Goal: Task Accomplishment & Management: Manage account settings

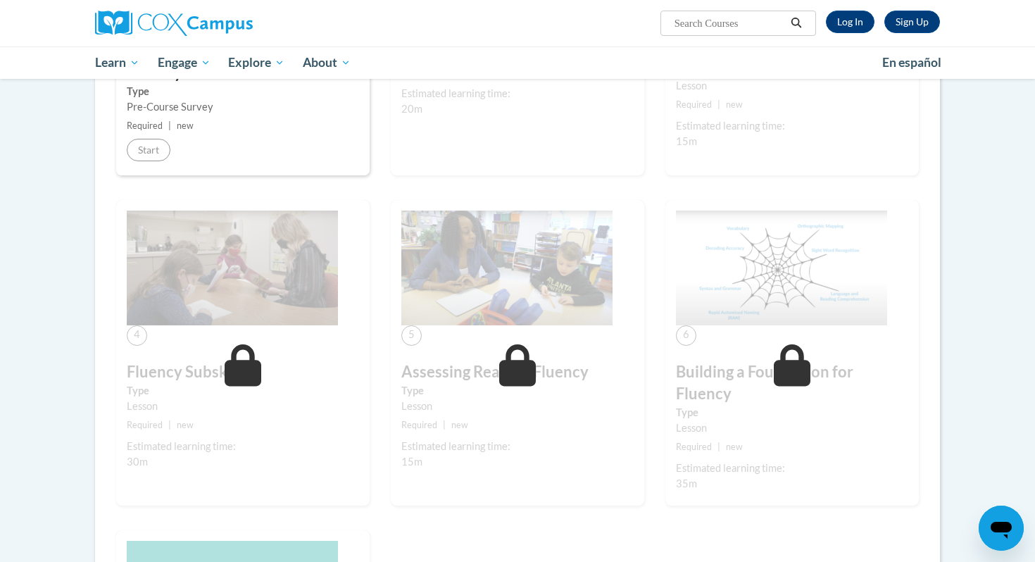
scroll to position [220, 0]
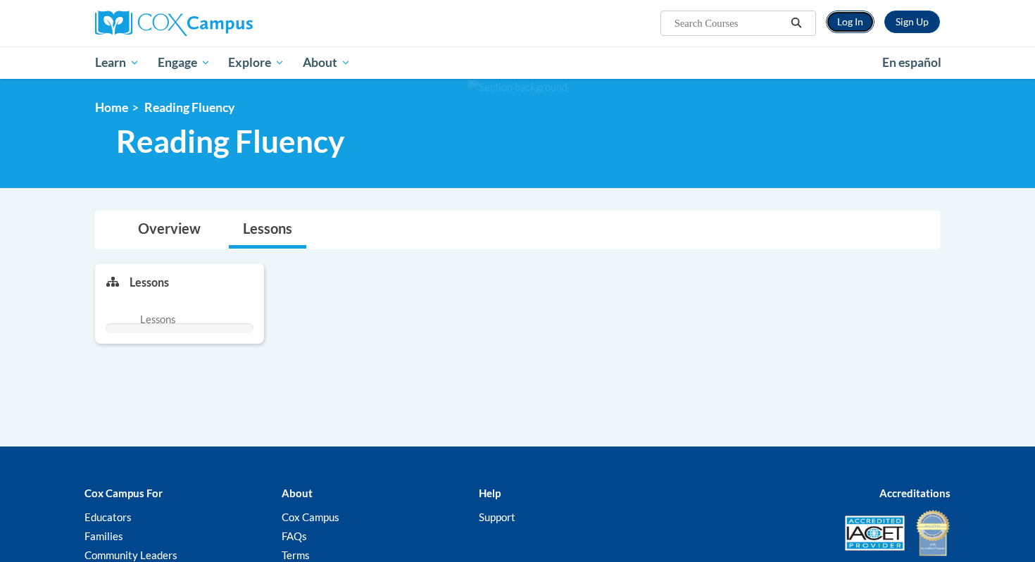
click at [861, 23] on link "Log In" at bounding box center [850, 22] width 49 height 23
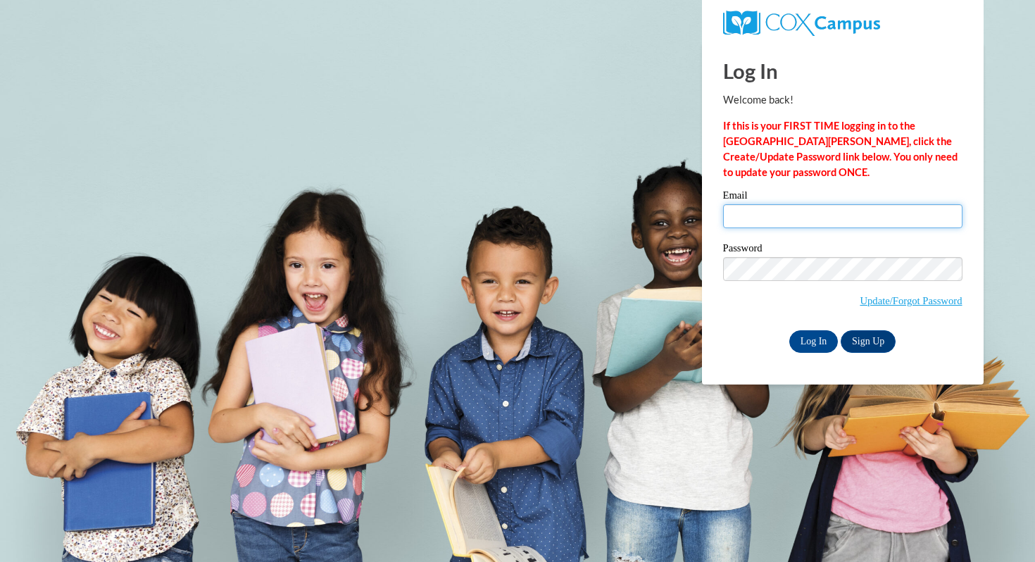
click at [789, 225] on input "Email" at bounding box center [842, 216] width 239 height 24
click at [824, 206] on input "Email" at bounding box center [842, 216] width 239 height 24
type input "aneske@mtsd.k12.wi.us"
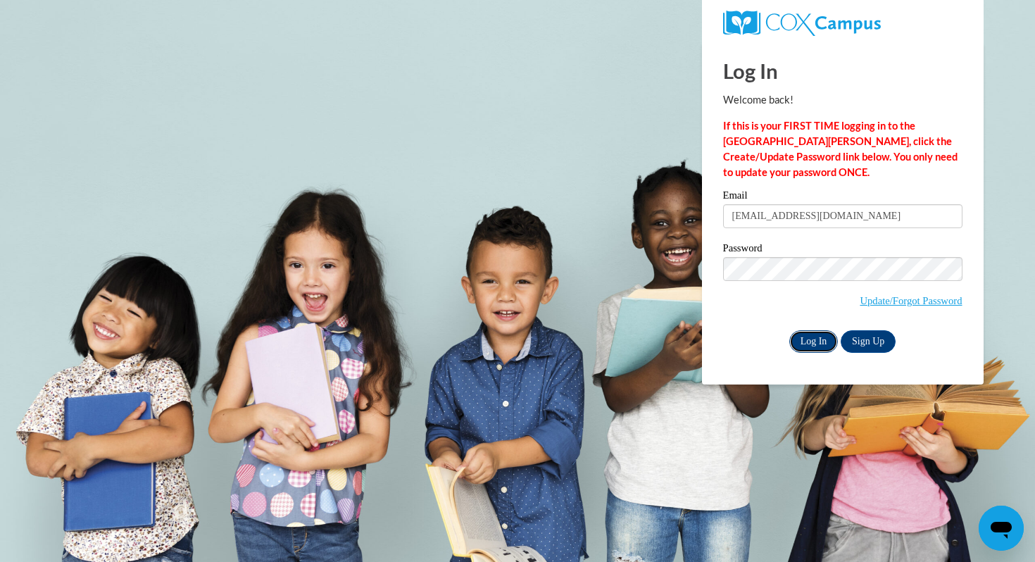
click at [823, 344] on input "Log In" at bounding box center [814, 341] width 49 height 23
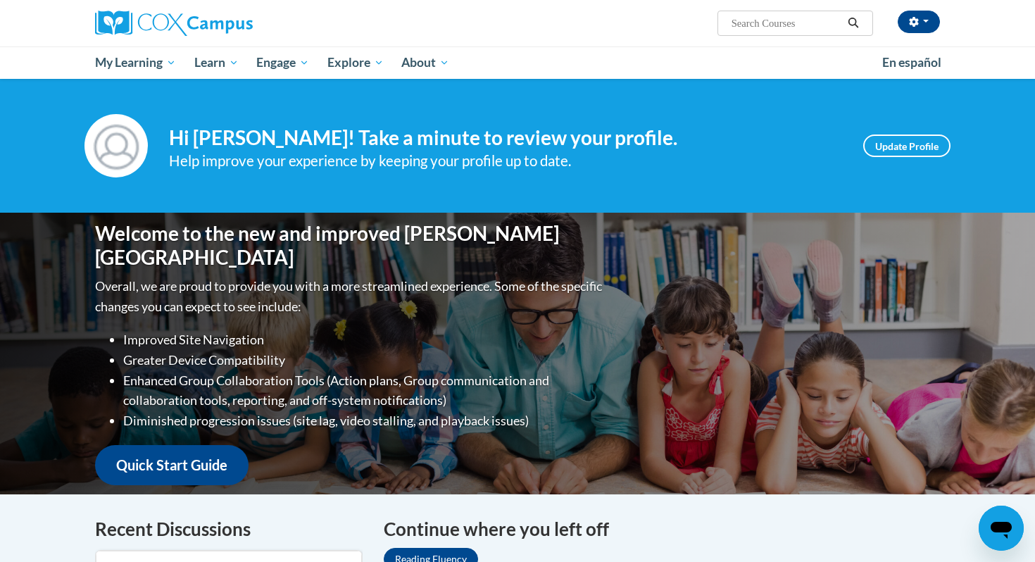
scroll to position [190, 0]
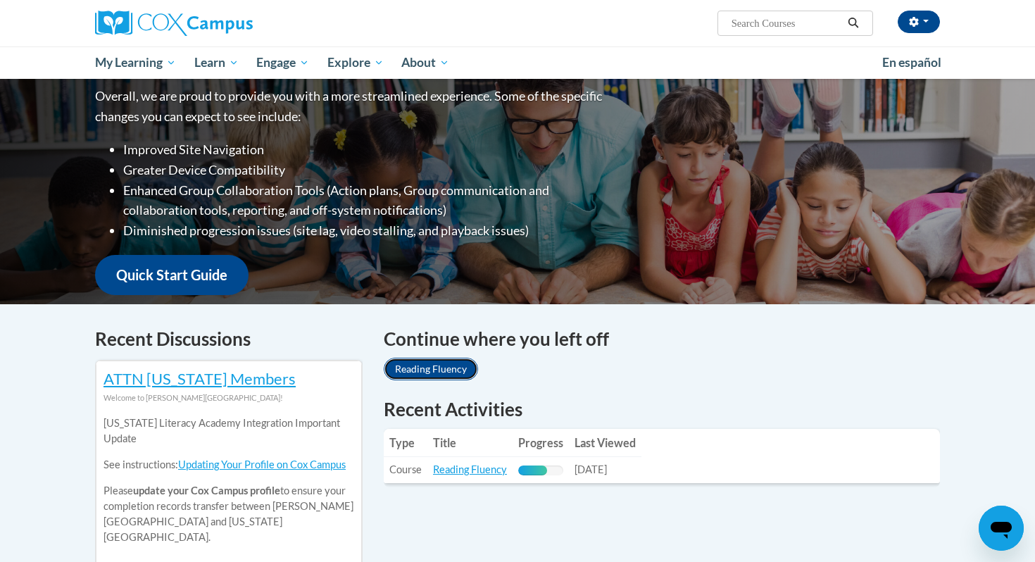
click at [425, 371] on link "Reading Fluency" at bounding box center [431, 369] width 94 height 23
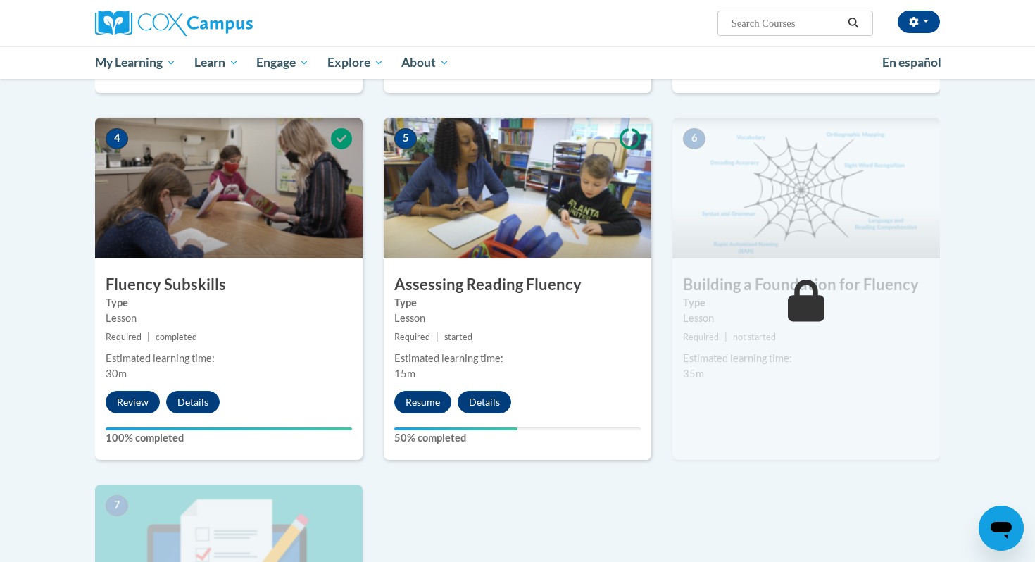
scroll to position [639, 0]
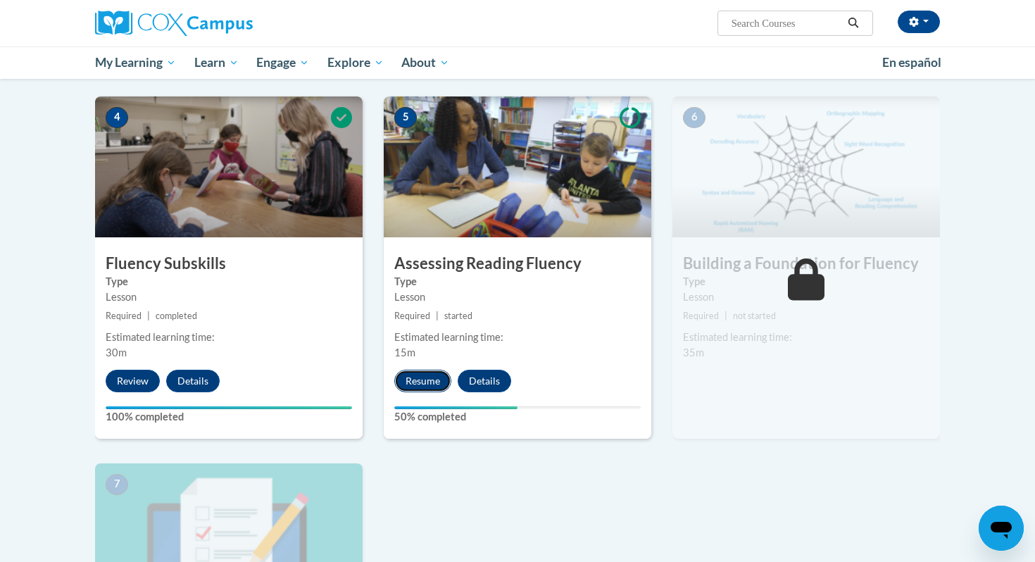
click at [430, 383] on button "Resume" at bounding box center [422, 381] width 57 height 23
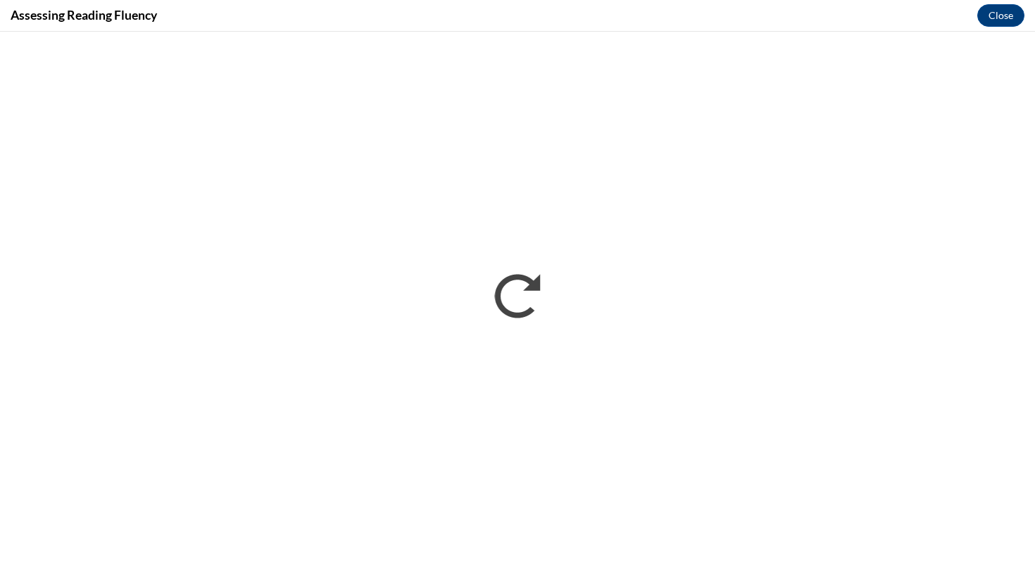
scroll to position [0, 0]
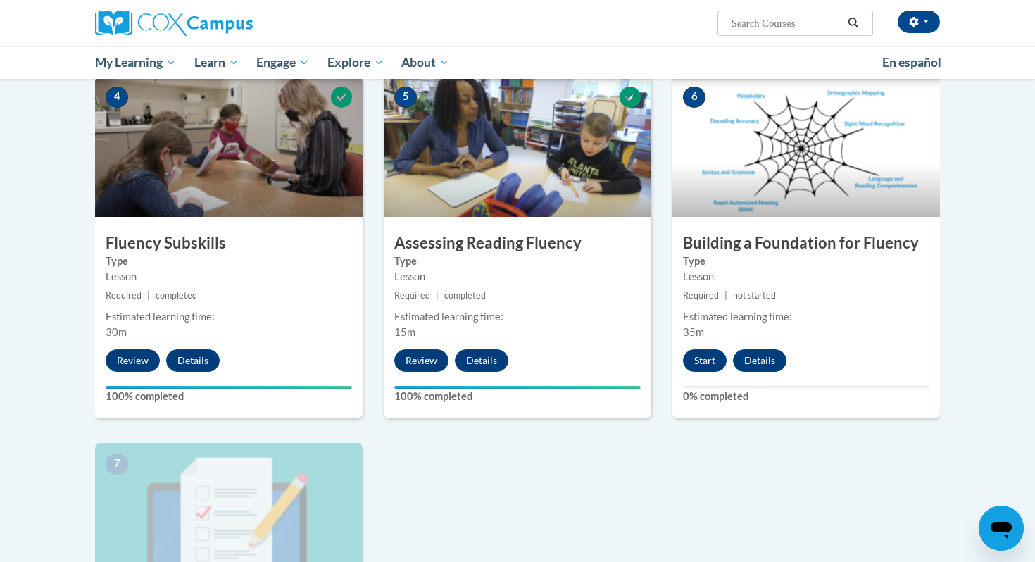
scroll to position [660, 0]
click at [706, 354] on button "Start" at bounding box center [705, 360] width 44 height 23
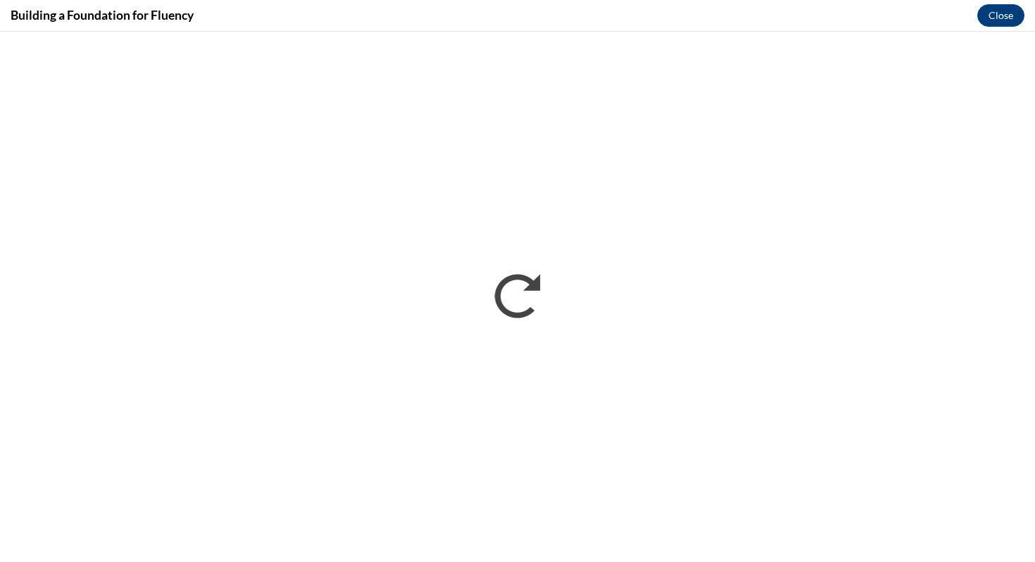
scroll to position [0, 0]
